Goal: Information Seeking & Learning: Learn about a topic

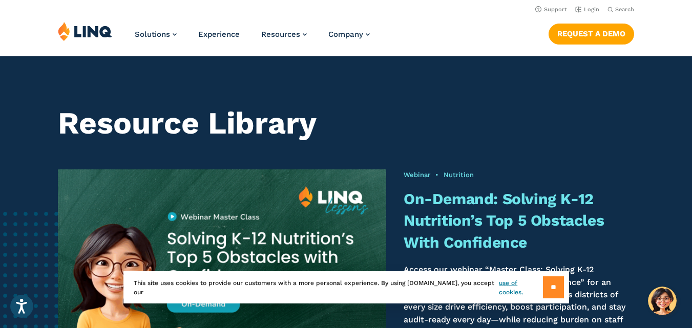
click at [550, 288] on input "**" at bounding box center [553, 288] width 21 height 22
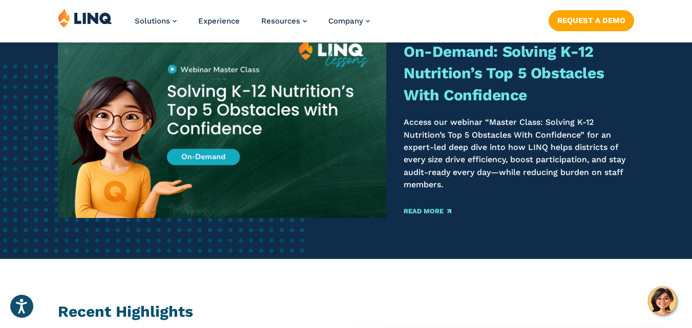
scroll to position [154, 0]
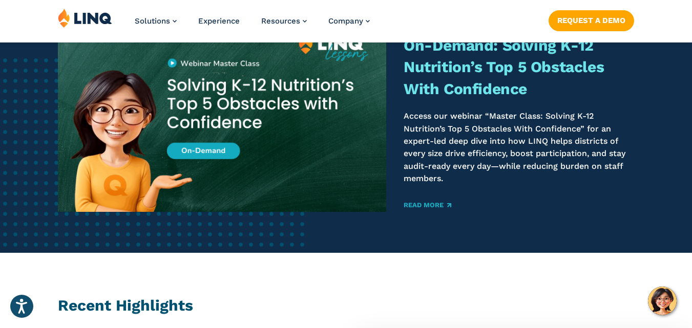
click at [447, 204] on link "Read More" at bounding box center [428, 205] width 48 height 7
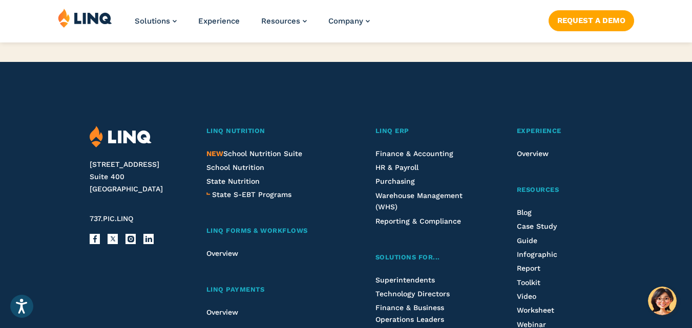
scroll to position [1127, 0]
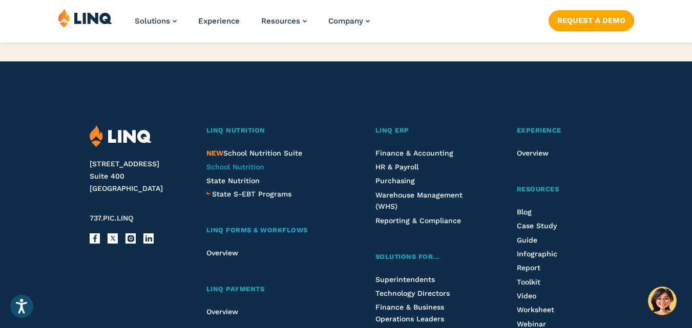
click at [229, 163] on span "School Nutrition" at bounding box center [235, 167] width 58 height 8
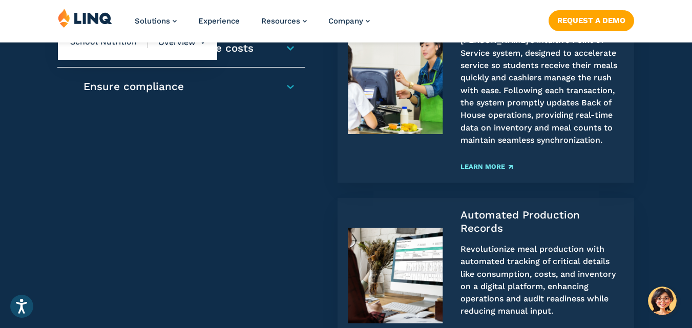
scroll to position [871, 0]
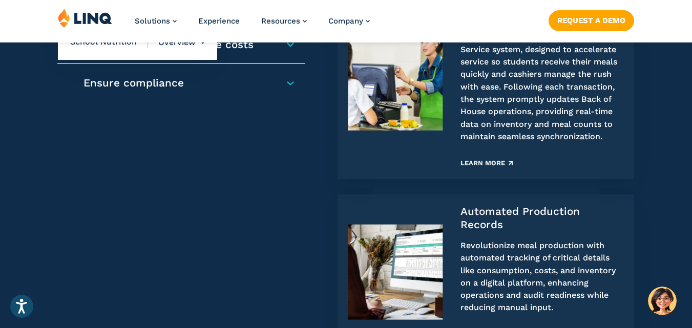
click at [485, 166] on link "Learn More" at bounding box center [487, 163] width 52 height 7
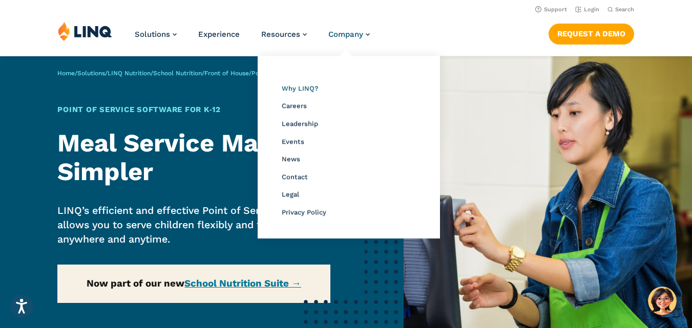
click at [308, 88] on span "Why LINQ?" at bounding box center [300, 89] width 36 height 8
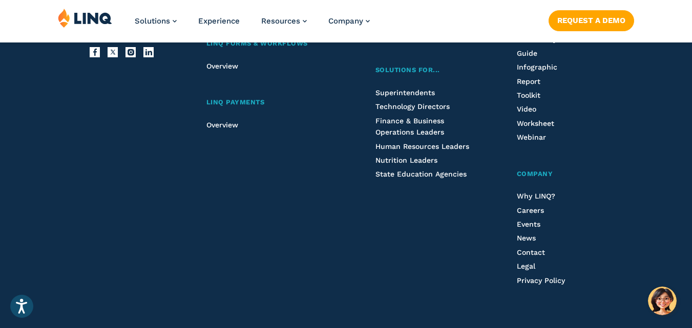
scroll to position [1947, 0]
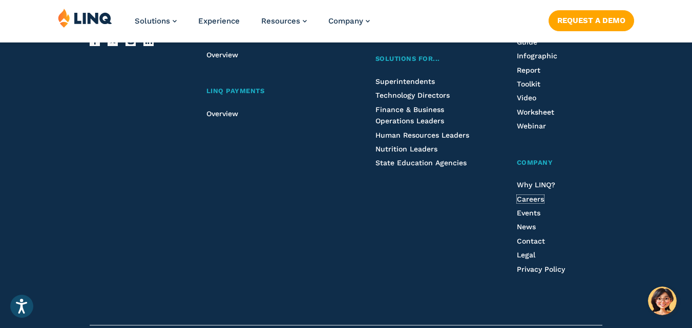
click at [544, 205] on li "Careers" at bounding box center [560, 199] width 86 height 11
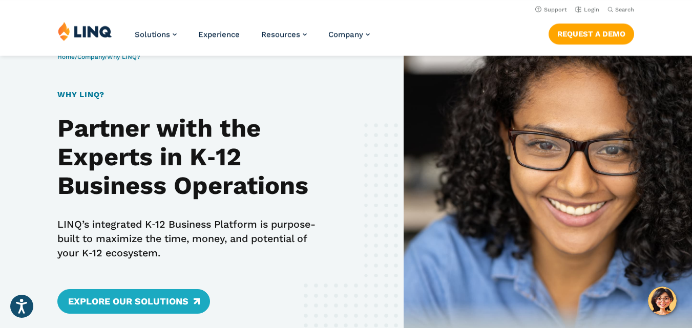
scroll to position [0, 0]
